Goal: Task Accomplishment & Management: Use online tool/utility

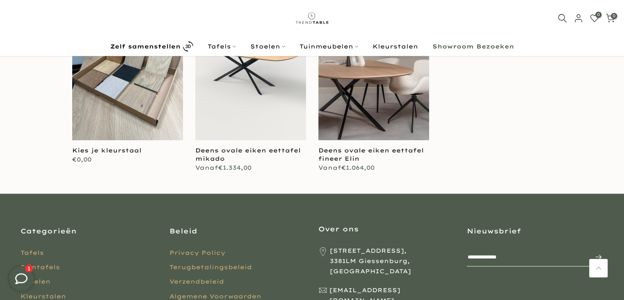
scroll to position [1008, 0]
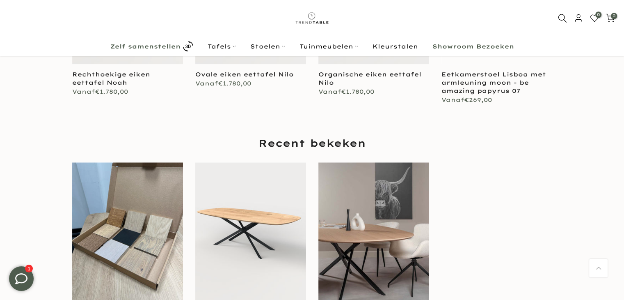
click at [150, 45] on b "Zelf samenstellen" at bounding box center [145, 47] width 70 height 6
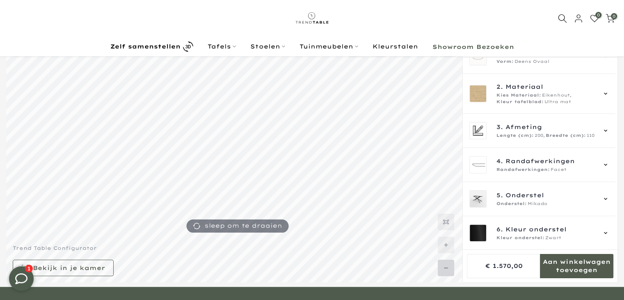
scroll to position [41, 0]
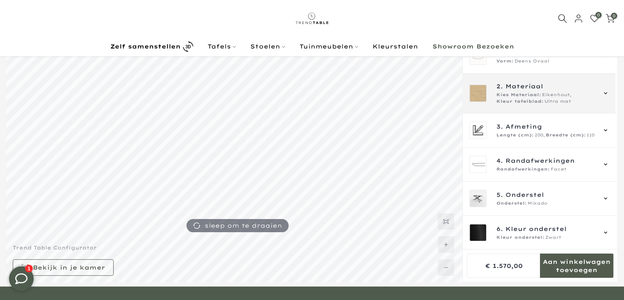
click at [480, 90] on img at bounding box center [478, 93] width 16 height 16
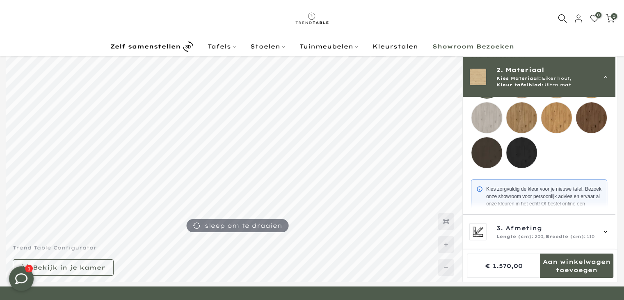
click at [486, 116] on mmq-loader at bounding box center [487, 117] width 31 height 31
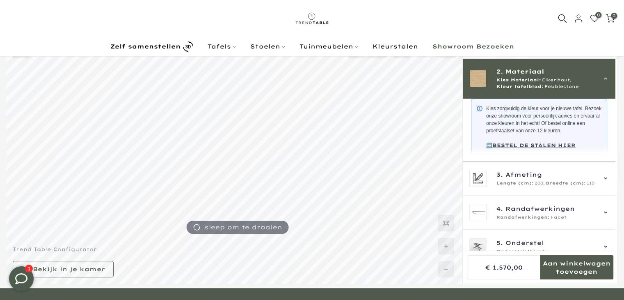
scroll to position [41, 0]
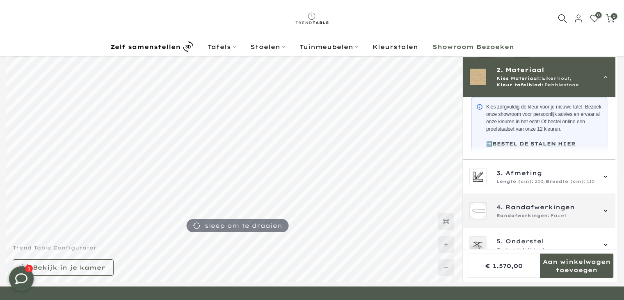
click at [515, 211] on span "Randafwerkingen" at bounding box center [540, 206] width 69 height 9
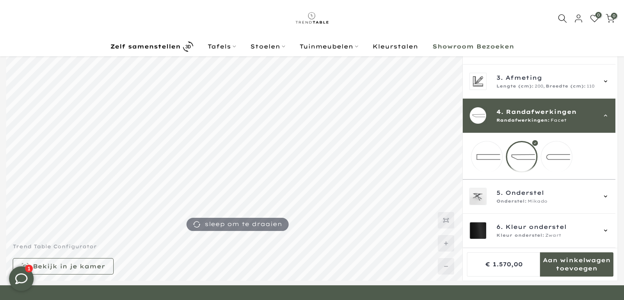
scroll to position [39, 0]
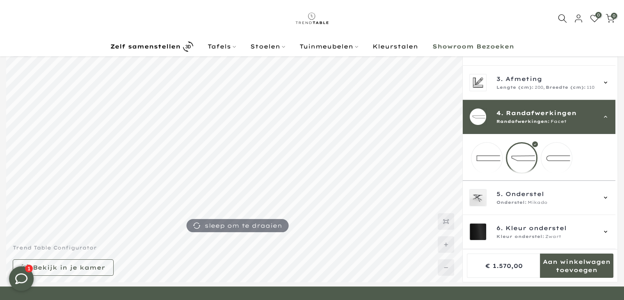
scroll to position [42, 0]
